Goal: Task Accomplishment & Management: Complete application form

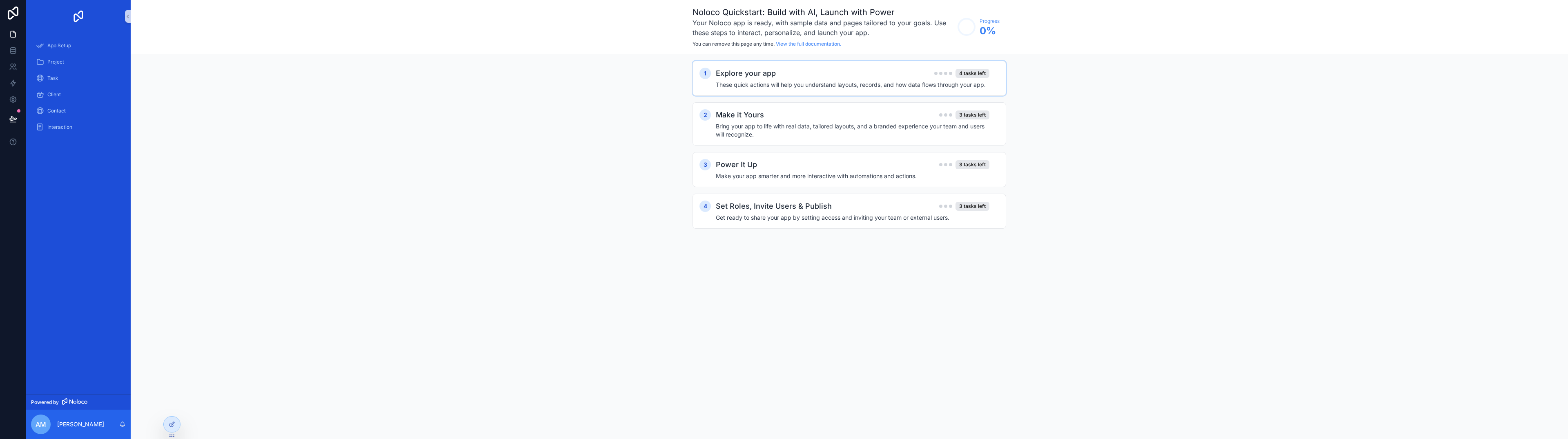
click at [793, 82] on h4 "These quick actions will help you understand layouts, records, and how data flo…" at bounding box center [852, 85] width 273 height 8
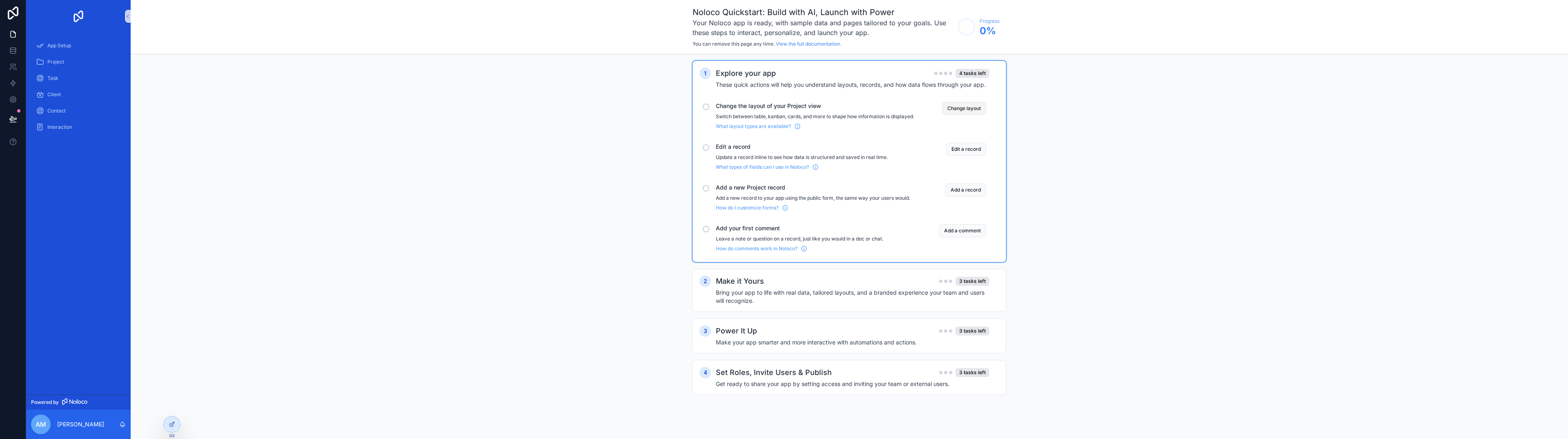
click at [959, 108] on button "Change layout" at bounding box center [964, 108] width 44 height 13
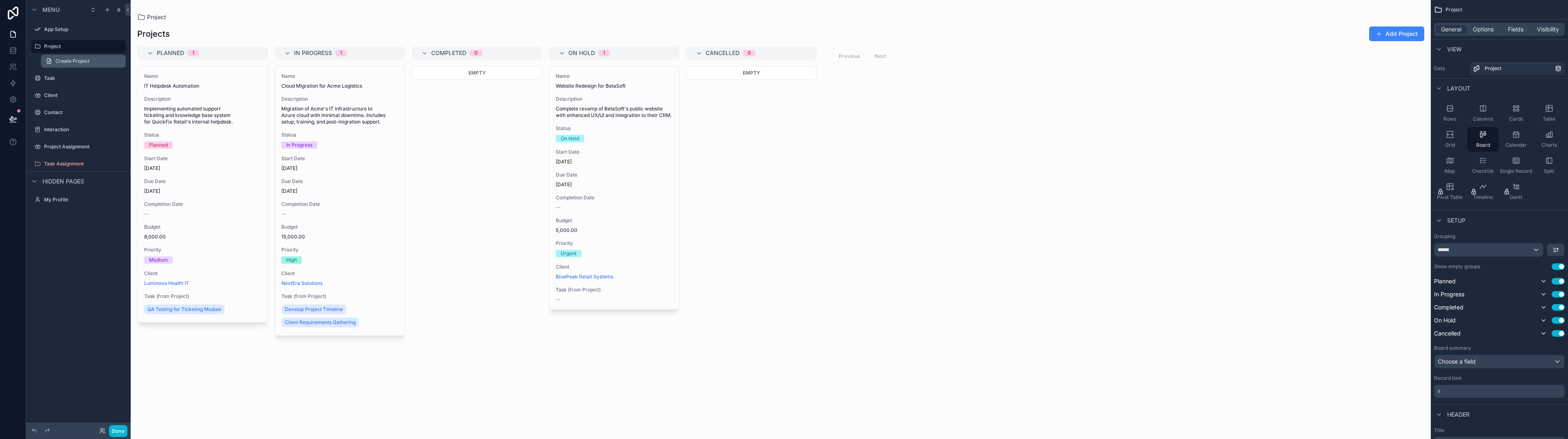
click at [74, 59] on span "Create Project" at bounding box center [72, 61] width 34 height 7
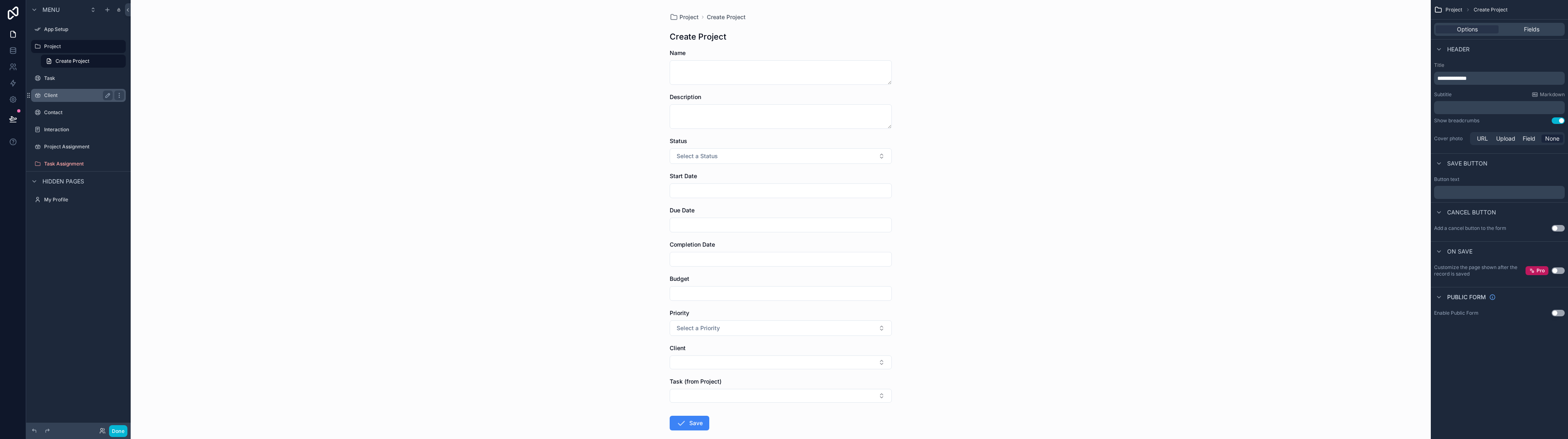
click at [51, 92] on label "Client" at bounding box center [76, 95] width 65 height 7
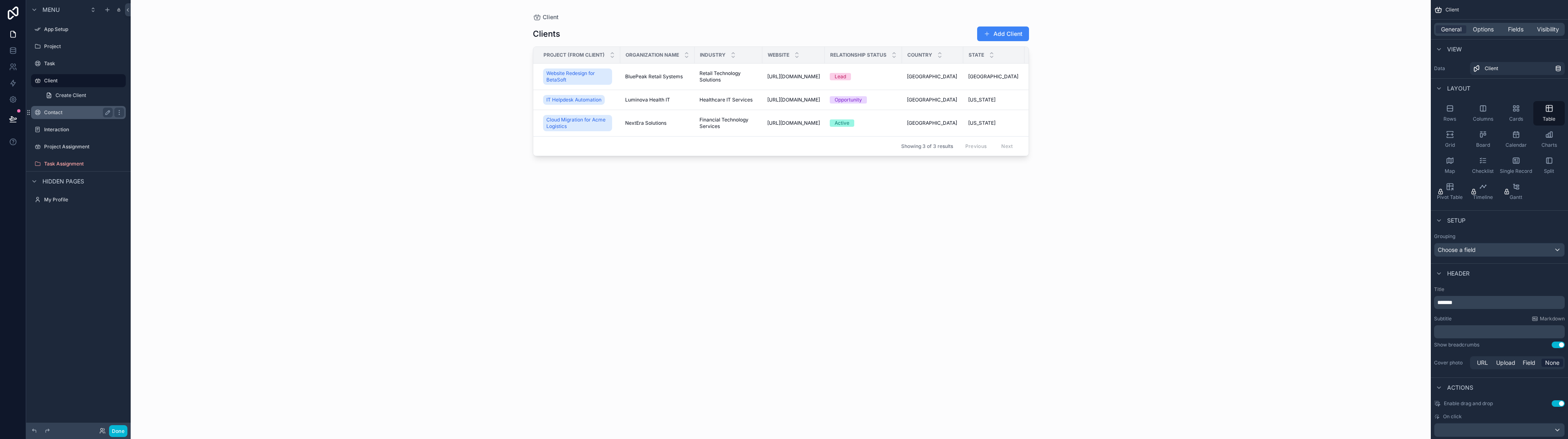
click at [64, 111] on label "Contact" at bounding box center [76, 112] width 65 height 7
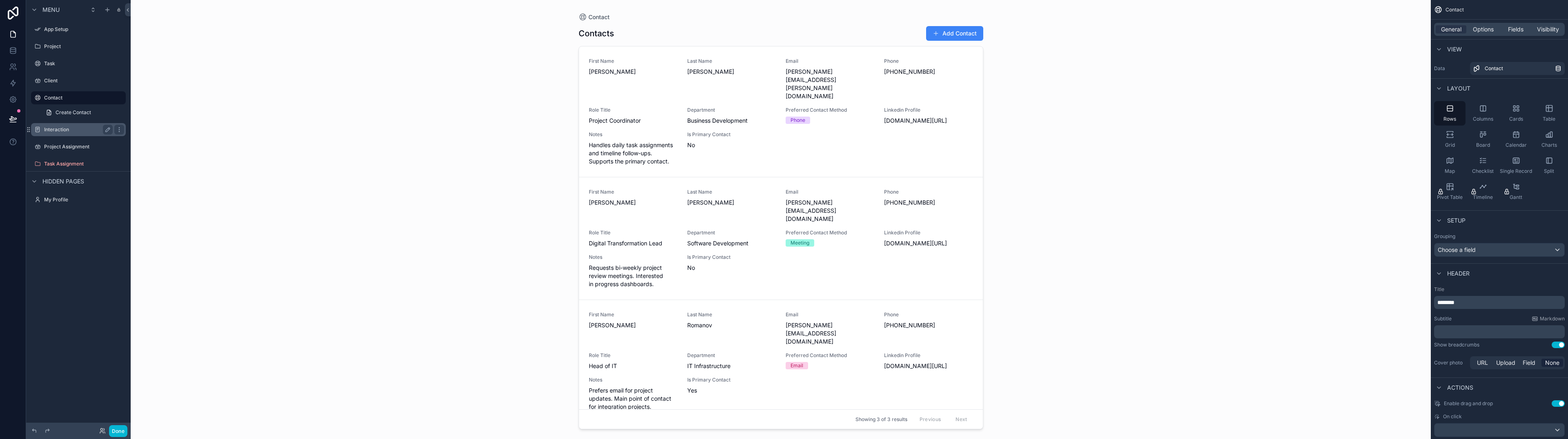
click at [67, 132] on label "Interaction" at bounding box center [76, 130] width 65 height 7
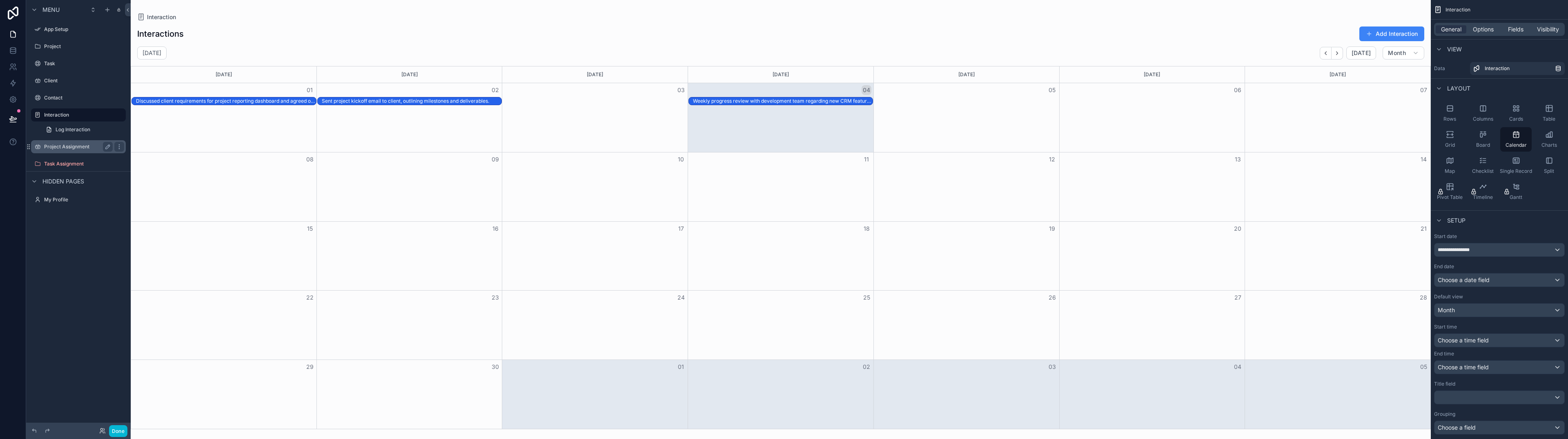
click at [61, 149] on label "Project Assignment" at bounding box center [76, 147] width 65 height 7
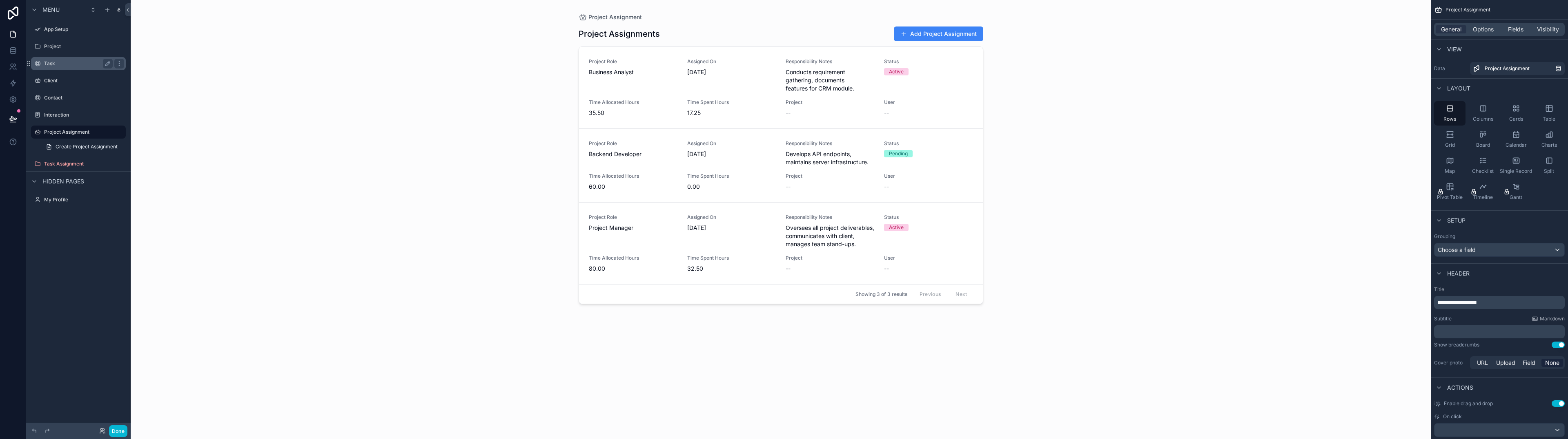
click at [63, 59] on div "Task" at bounding box center [78, 64] width 69 height 10
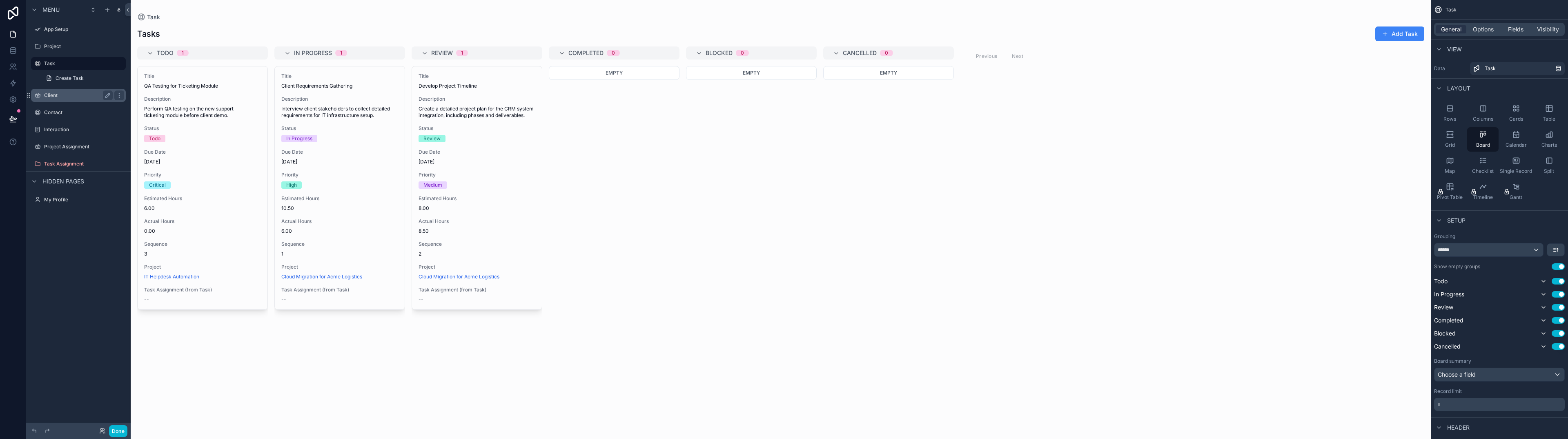
click at [63, 96] on label "Client" at bounding box center [76, 95] width 65 height 7
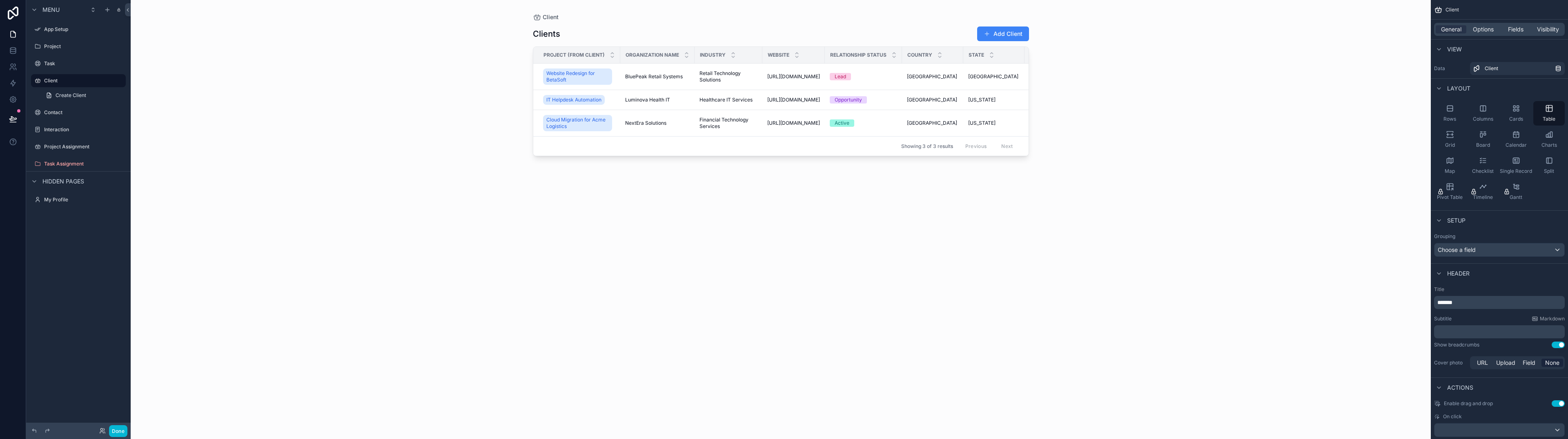
click at [1017, 35] on div "scrollable content" at bounding box center [781, 215] width 522 height 429
click at [1012, 33] on button "Add Client" at bounding box center [1003, 34] width 52 height 15
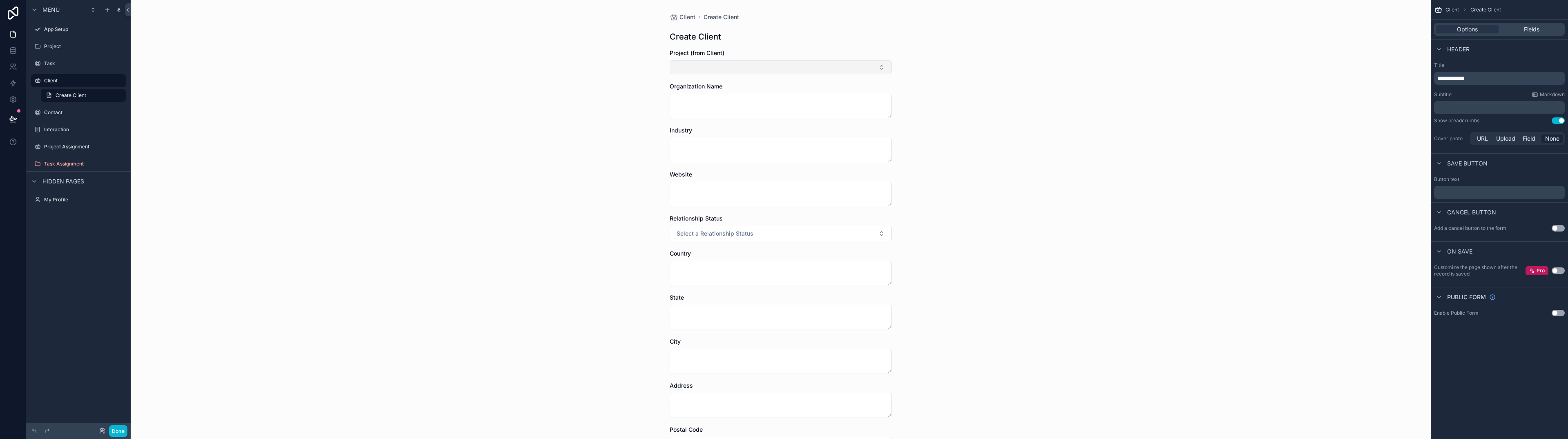
click at [763, 70] on button "Select Button" at bounding box center [780, 67] width 222 height 14
click at [952, 108] on div "Client Create Client Create Client Project (from Client) Organization Name Indu…" at bounding box center [781, 220] width 1300 height 439
click at [783, 107] on textarea "scrollable content" at bounding box center [780, 106] width 222 height 24
